Goal: Task Accomplishment & Management: Use online tool/utility

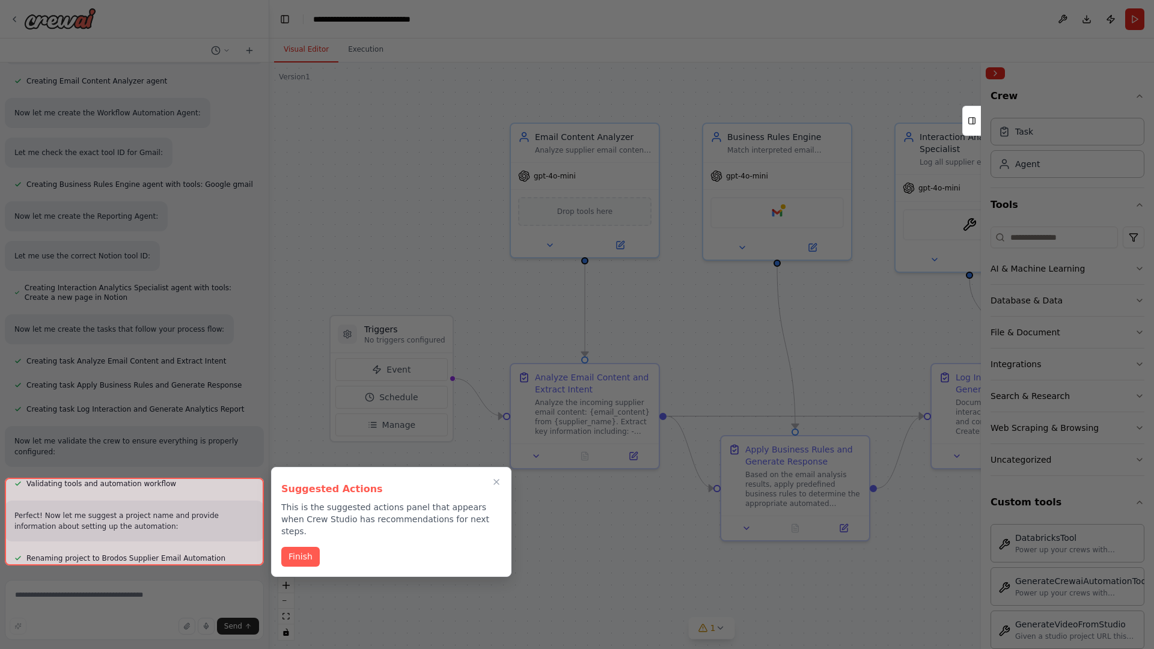
scroll to position [840, 0]
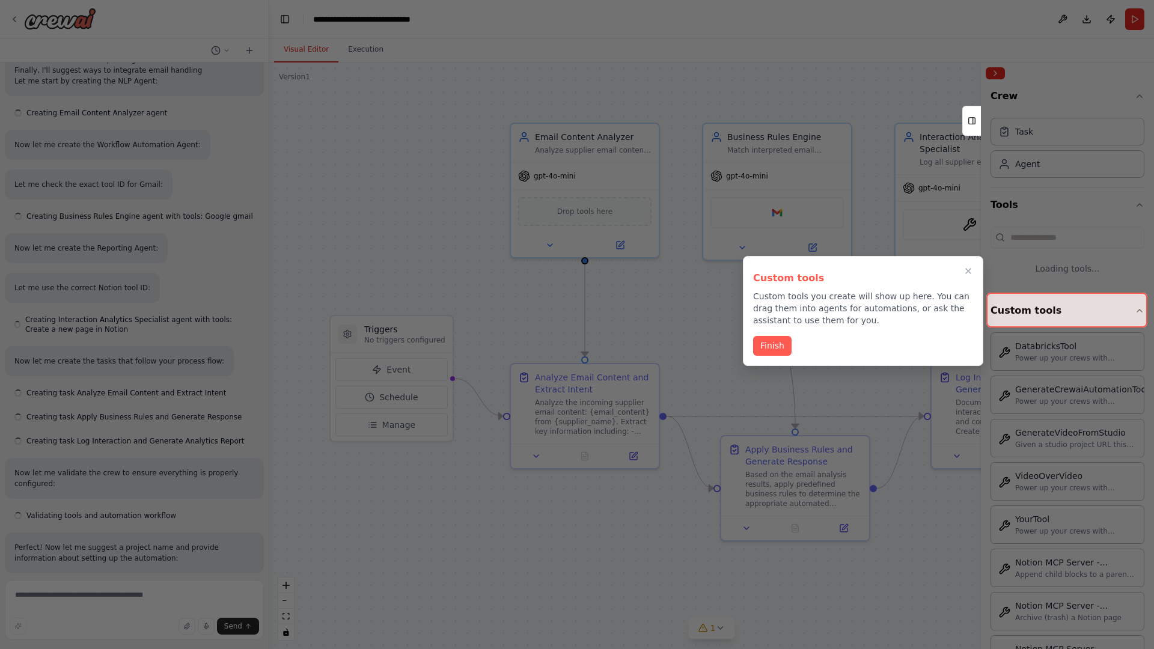
scroll to position [743, 0]
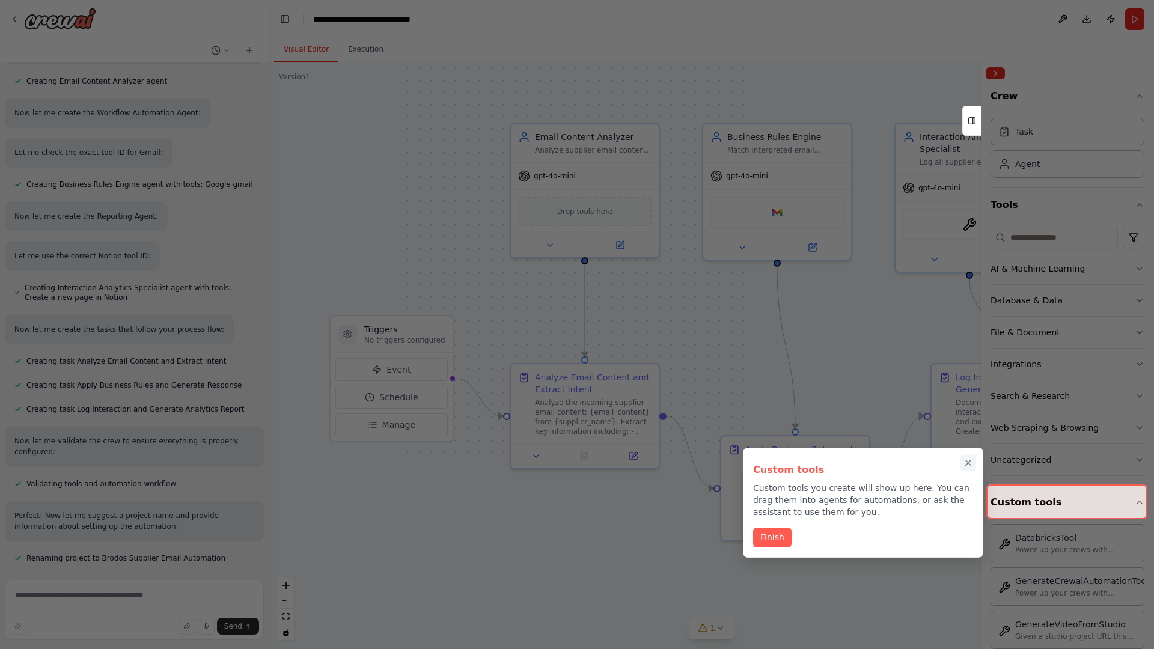
click at [969, 463] on icon "Close walkthrough" at bounding box center [968, 463] width 5 height 5
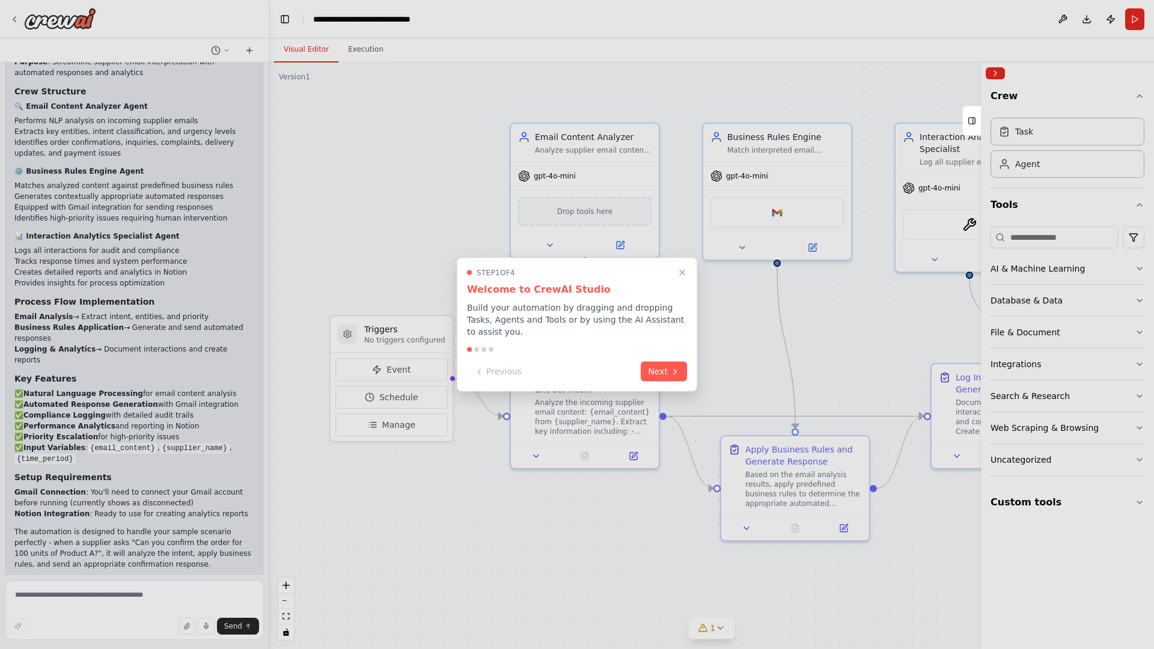
scroll to position [1387, 0]
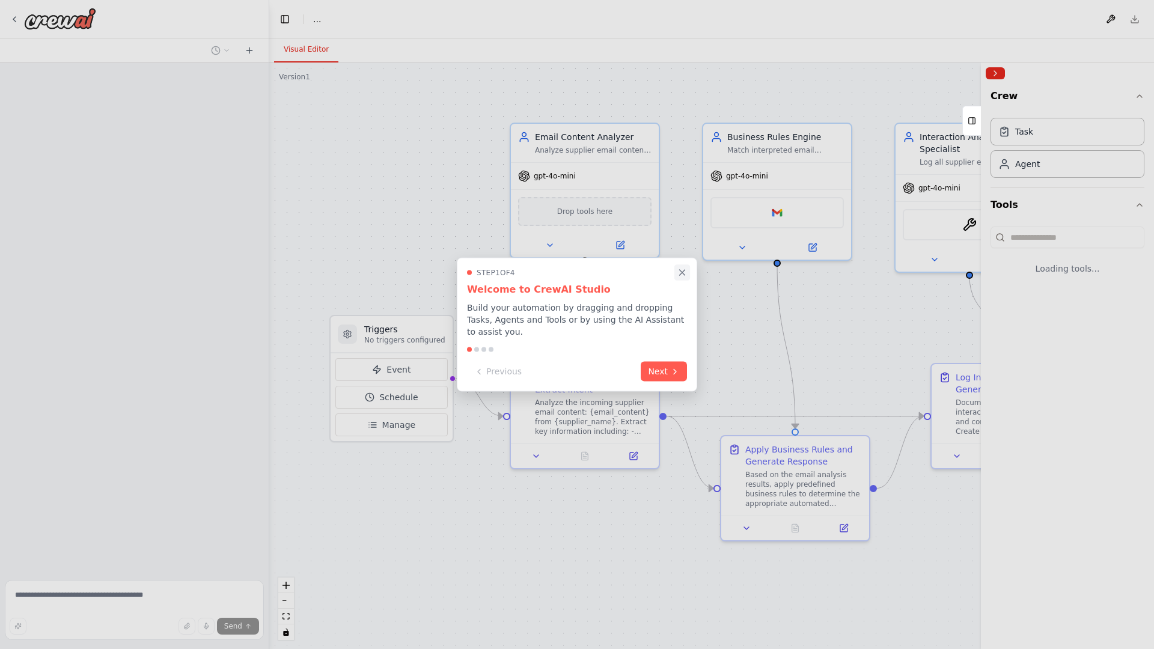
click at [682, 272] on icon "Close walkthrough" at bounding box center [682, 272] width 5 height 5
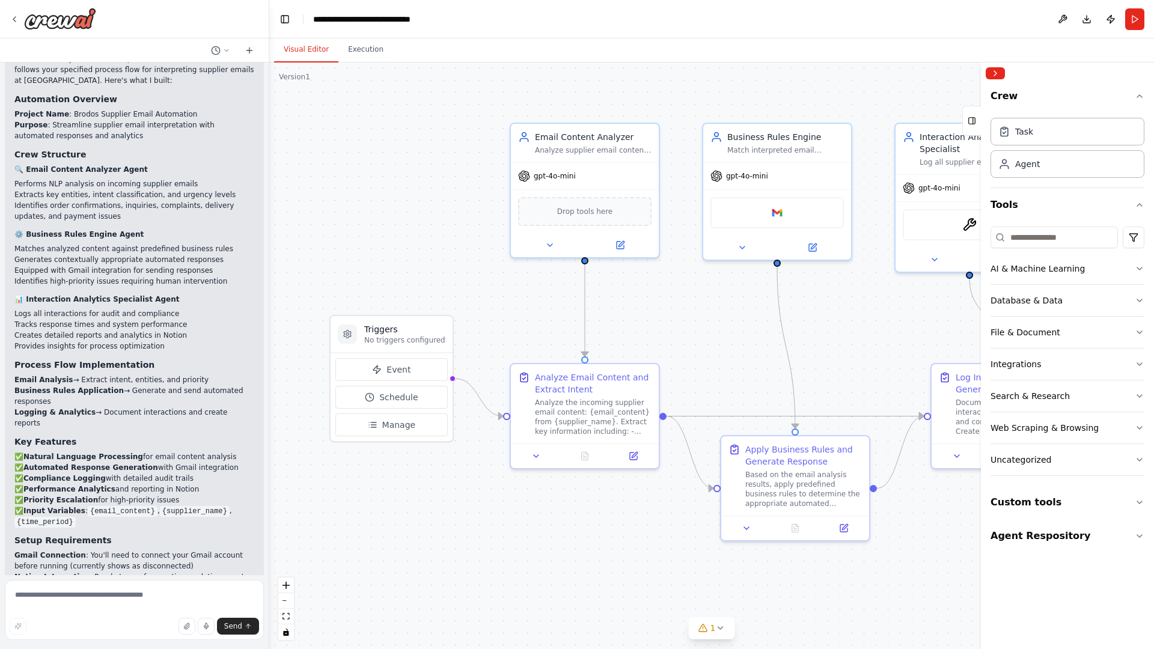
scroll to position [1387, 0]
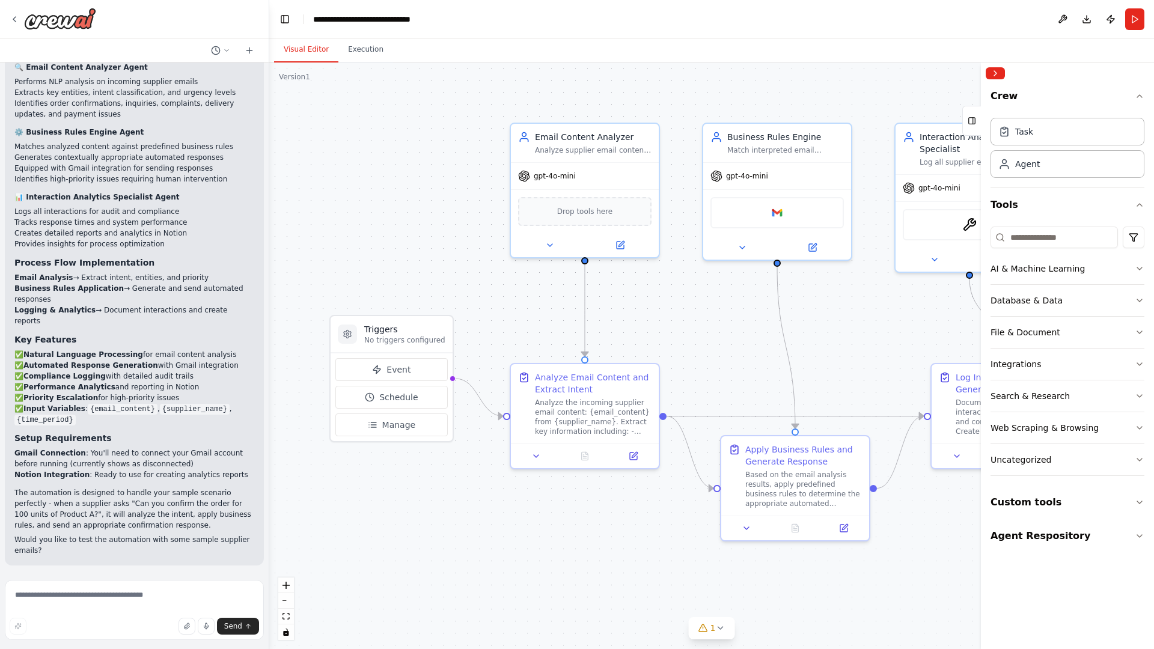
click at [354, 132] on div ".deletable-edge-delete-btn { width: 20px; height: 20px; border: 0px solid #ffff…" at bounding box center [711, 356] width 885 height 587
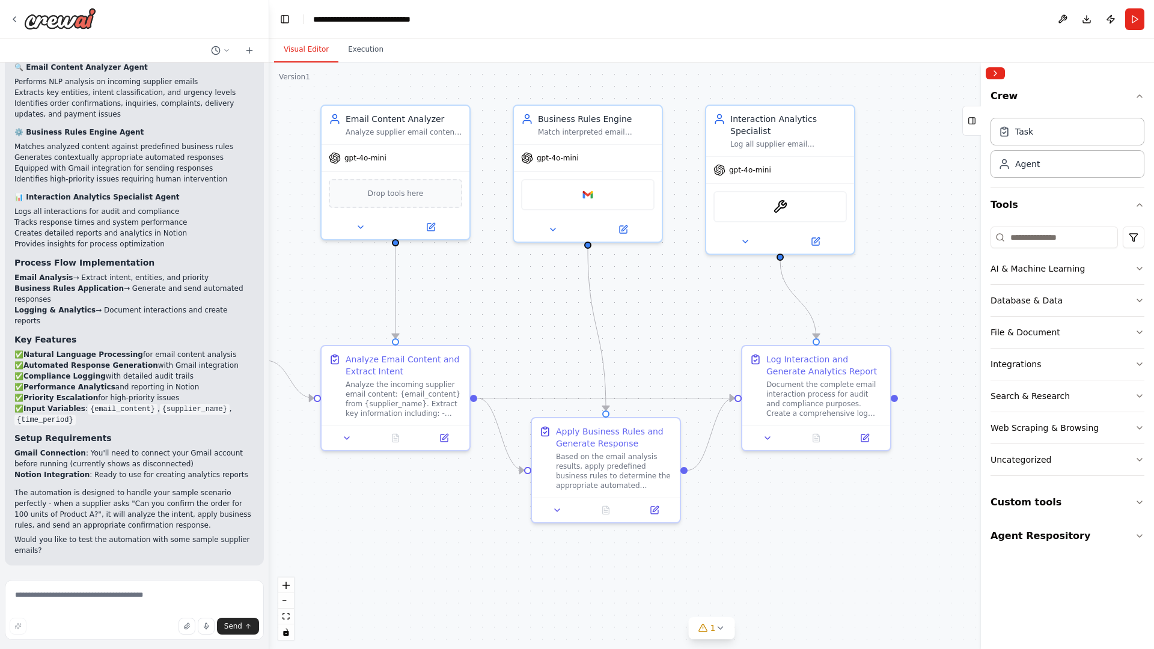
drag, startPoint x: 474, startPoint y: 554, endPoint x: 222, endPoint y: 530, distance: 253.7
click at [222, 530] on div "▶ Thought process I'll help you create an automation for interpreting supplier …" at bounding box center [577, 324] width 1154 height 649
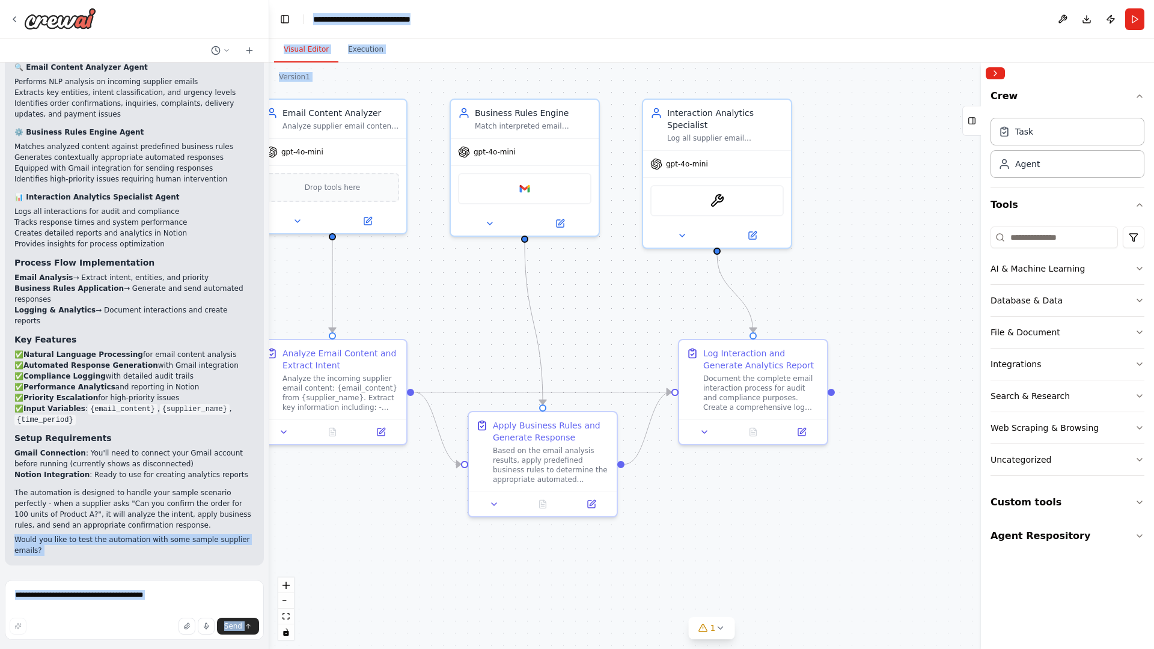
drag, startPoint x: 222, startPoint y: 530, endPoint x: 483, endPoint y: 320, distance: 335.3
click at [483, 320] on div "▶ Thought process I'll help you create an automation for interpreting supplier …" at bounding box center [577, 324] width 1154 height 649
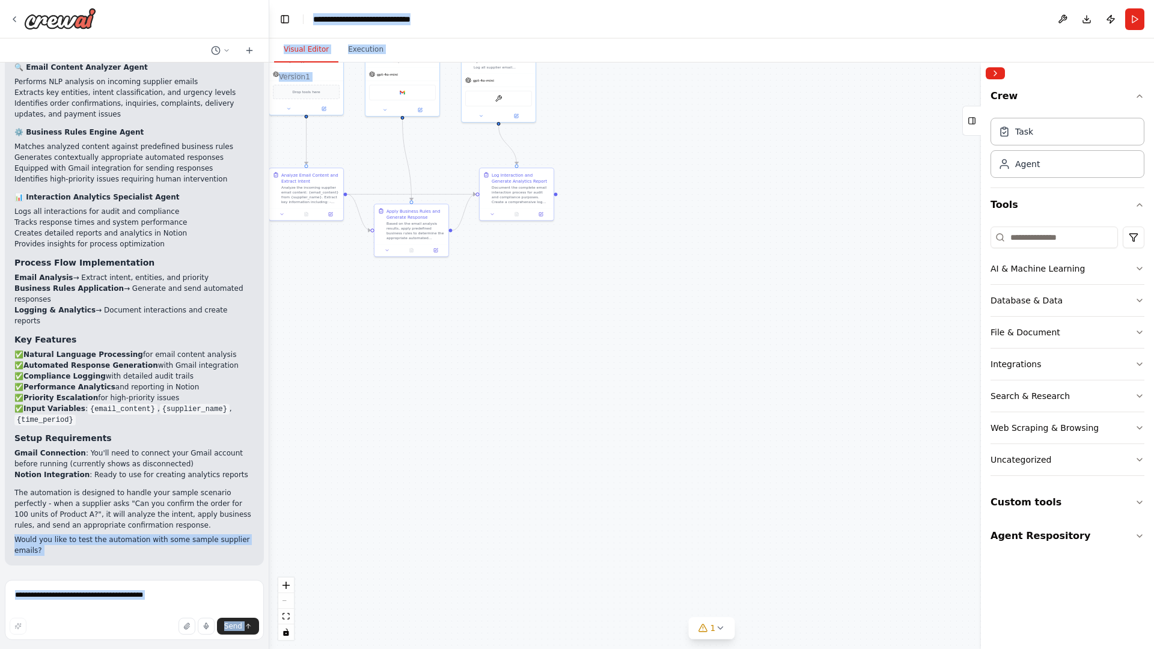
drag, startPoint x: 512, startPoint y: 471, endPoint x: 426, endPoint y: 281, distance: 208.9
click at [426, 281] on div ".deletable-edge-delete-btn { width: 20px; height: 20px; border: 0px solid #ffff…" at bounding box center [711, 356] width 885 height 587
